Goal: Information Seeking & Learning: Learn about a topic

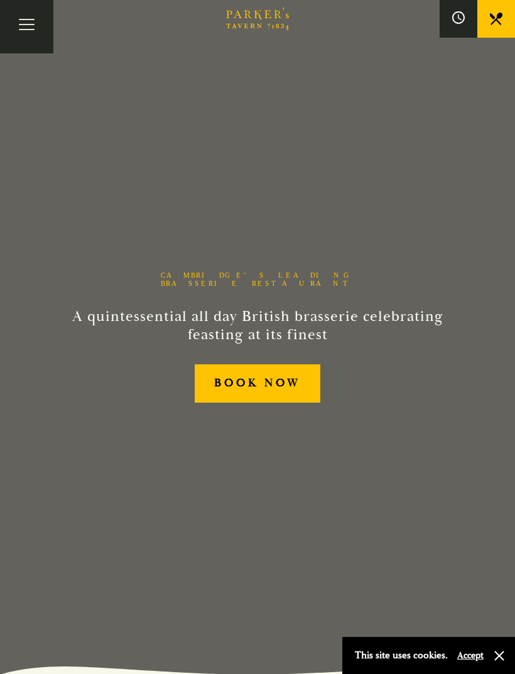
click at [25, 22] on button "Toggle navigation" at bounding box center [26, 26] width 53 height 53
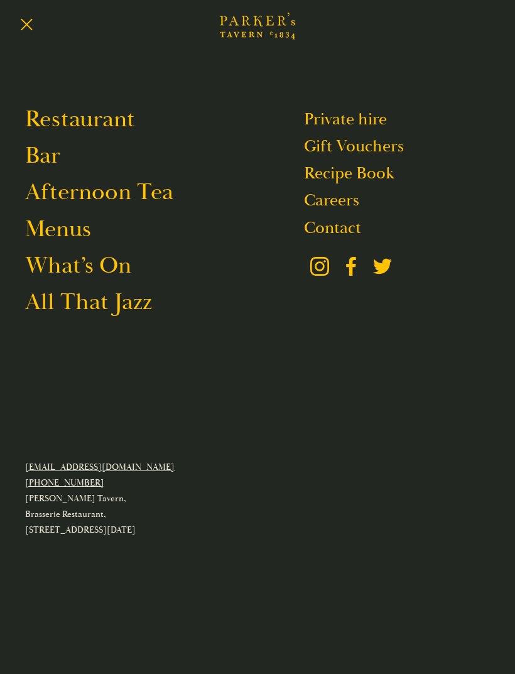
click at [87, 242] on link "Menus" at bounding box center [58, 229] width 66 height 30
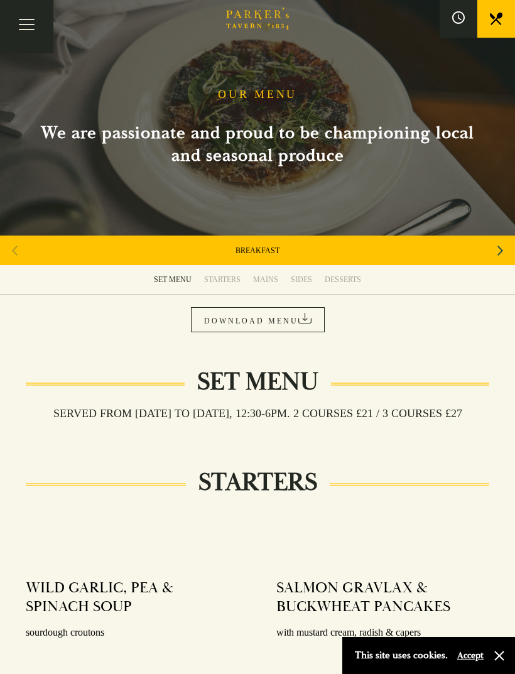
click at [271, 276] on div "MAINS" at bounding box center [265, 280] width 25 height 10
click at [36, 23] on button "Toggle navigation" at bounding box center [26, 26] width 53 height 53
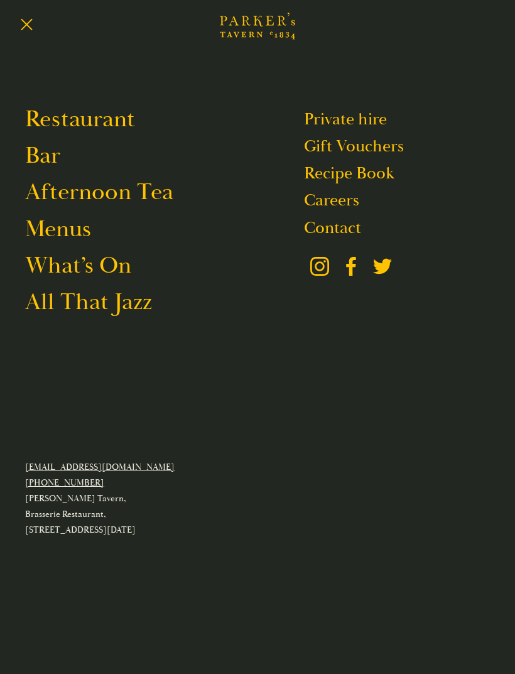
click at [90, 237] on link "Menus" at bounding box center [58, 229] width 66 height 30
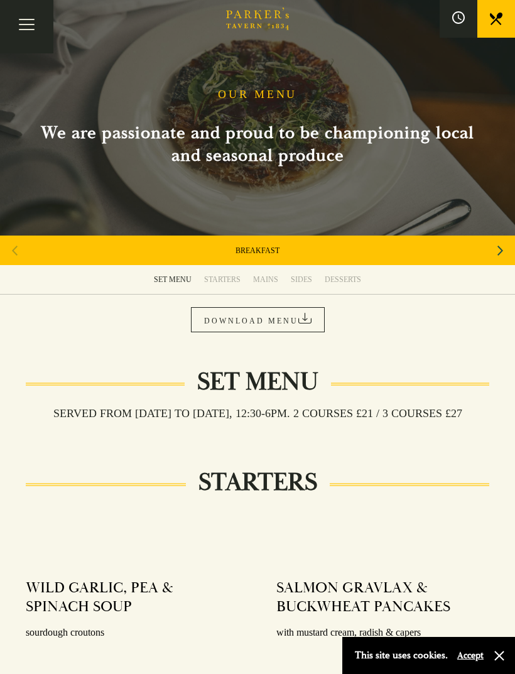
click at [272, 276] on div "MAINS" at bounding box center [265, 280] width 25 height 10
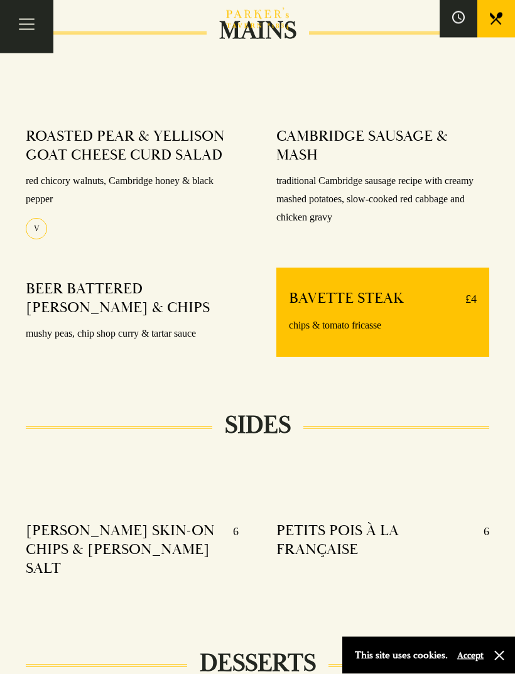
scroll to position [871, 0]
